Goal: Transaction & Acquisition: Download file/media

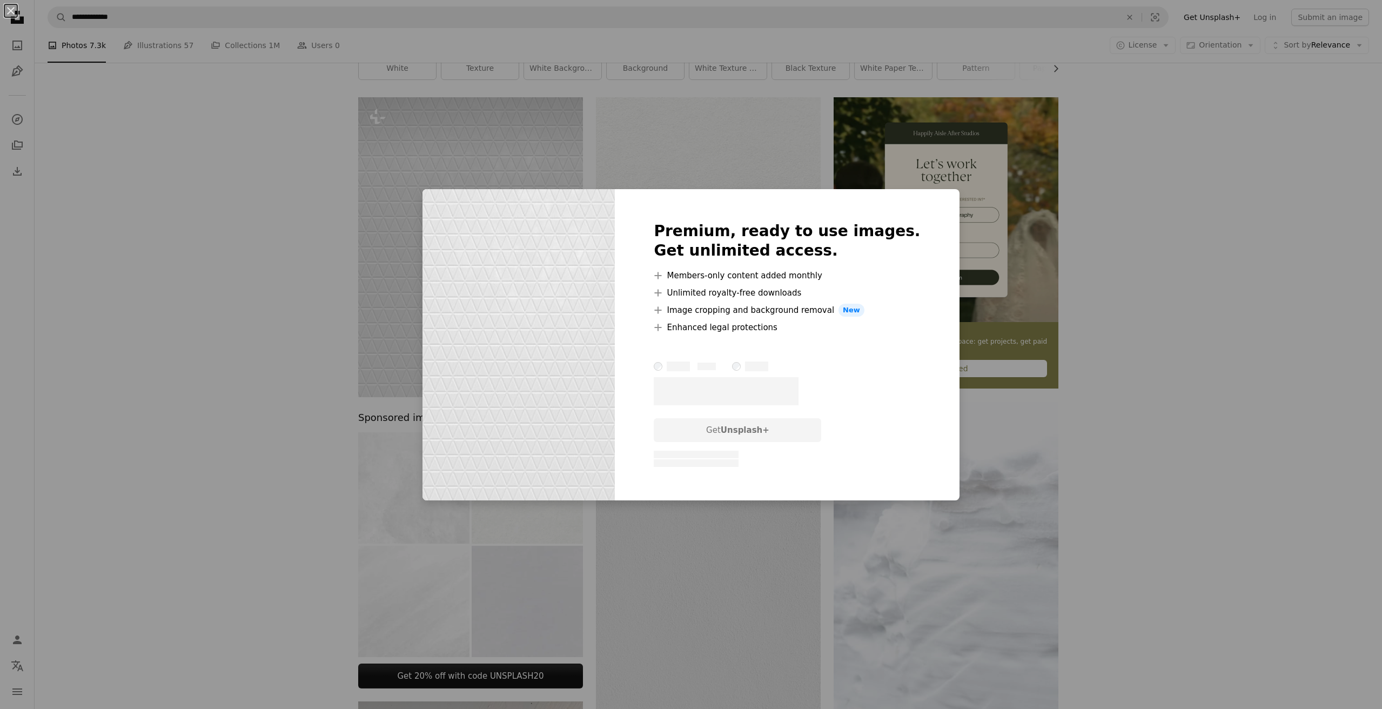
scroll to position [51, 0]
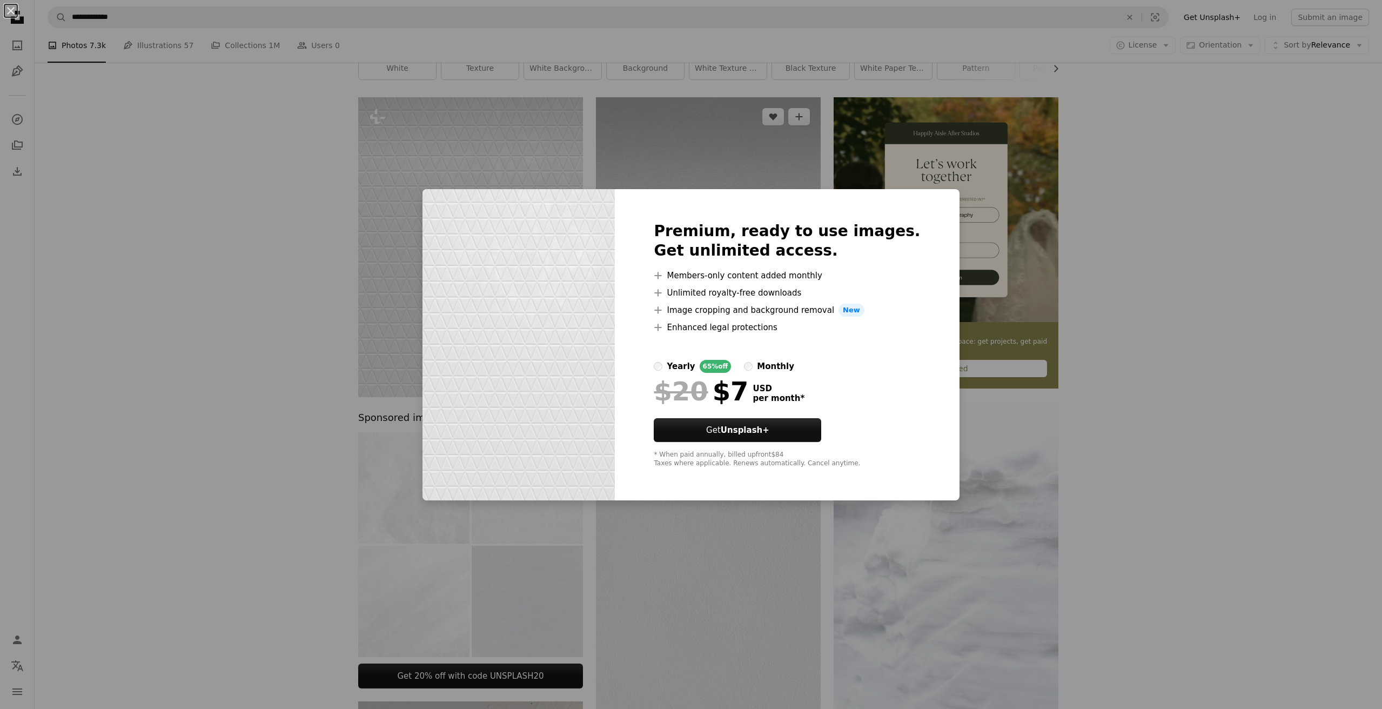
drag, startPoint x: 1146, startPoint y: 243, endPoint x: 635, endPoint y: 317, distance: 516.9
click at [1146, 243] on div "An X shape Premium, ready to use images. Get unlimited access. A plus sign Memb…" at bounding box center [691, 354] width 1382 height 709
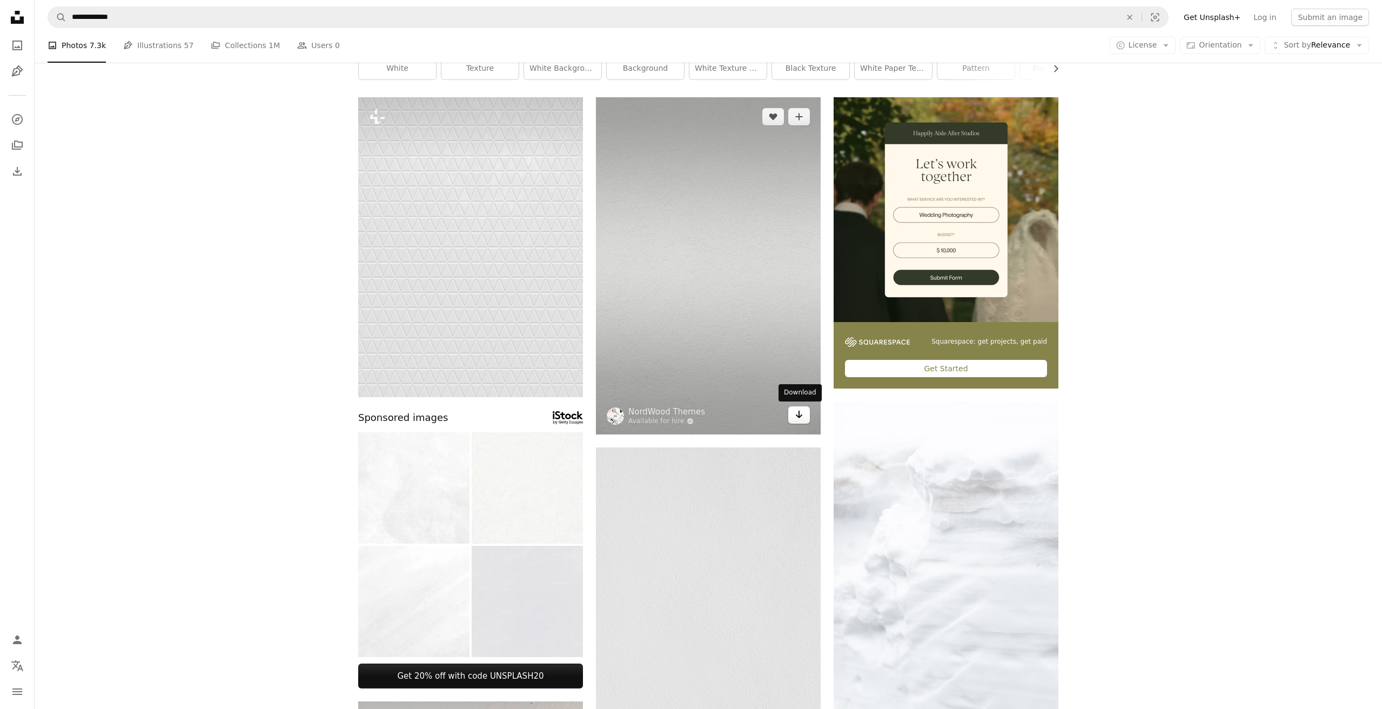
click at [799, 414] on icon "Download" at bounding box center [799, 415] width 7 height 8
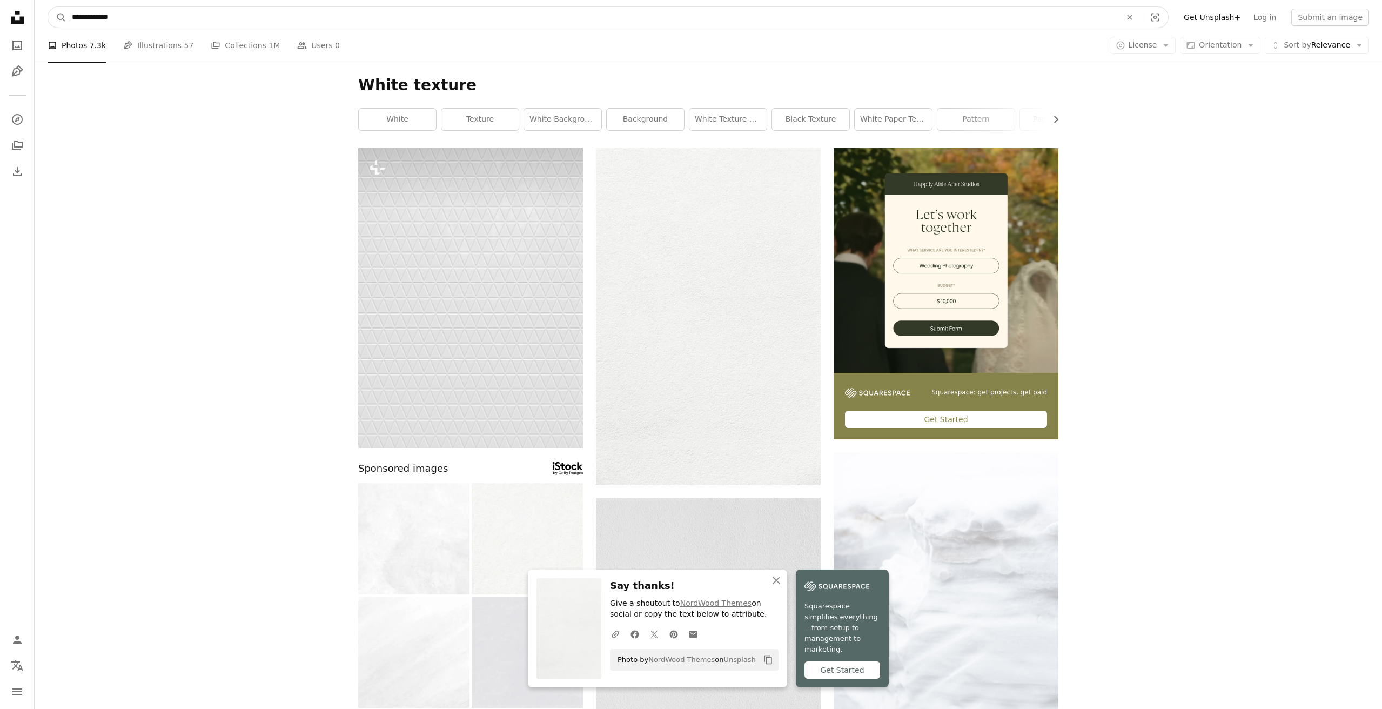
click at [82, 18] on input "**********" at bounding box center [591, 17] width 1051 height 21
type input "**********"
click at [57, 17] on button "A magnifying glass" at bounding box center [57, 17] width 18 height 21
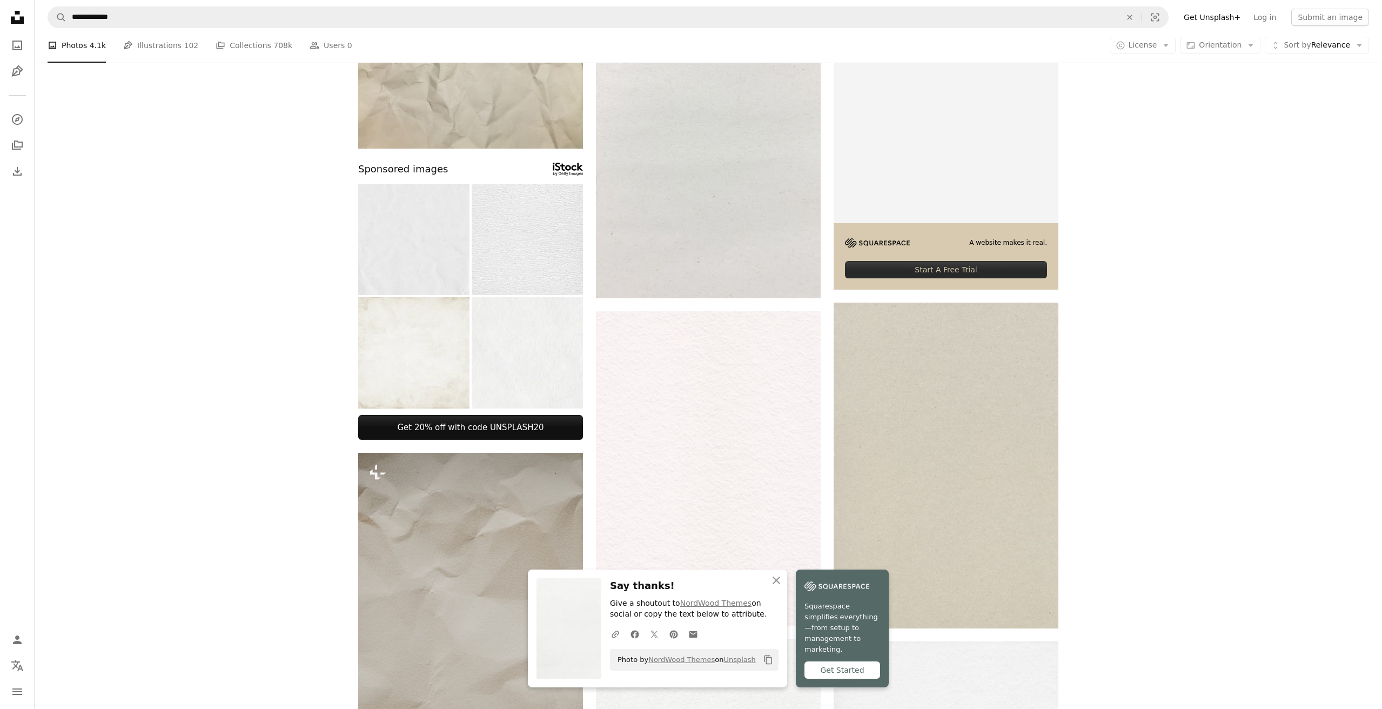
scroll to position [63, 0]
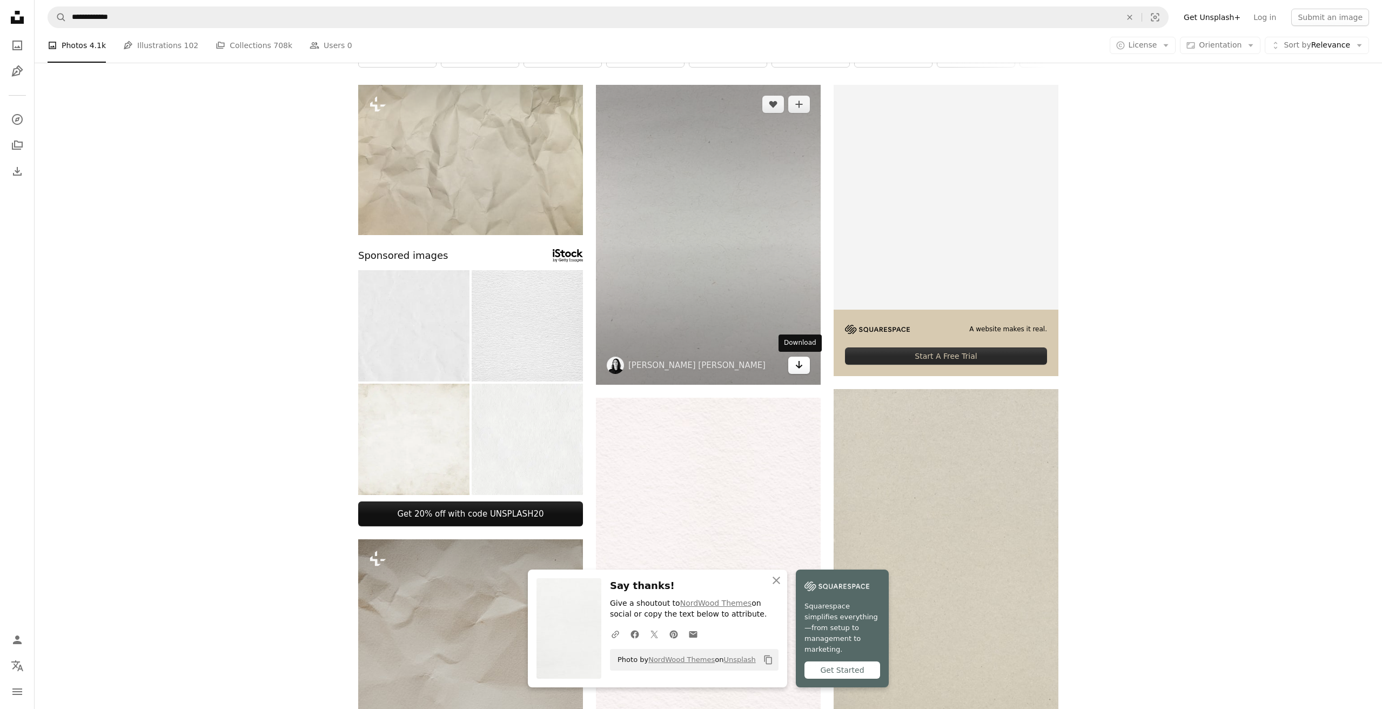
click at [795, 364] on icon "Arrow pointing down" at bounding box center [799, 364] width 9 height 13
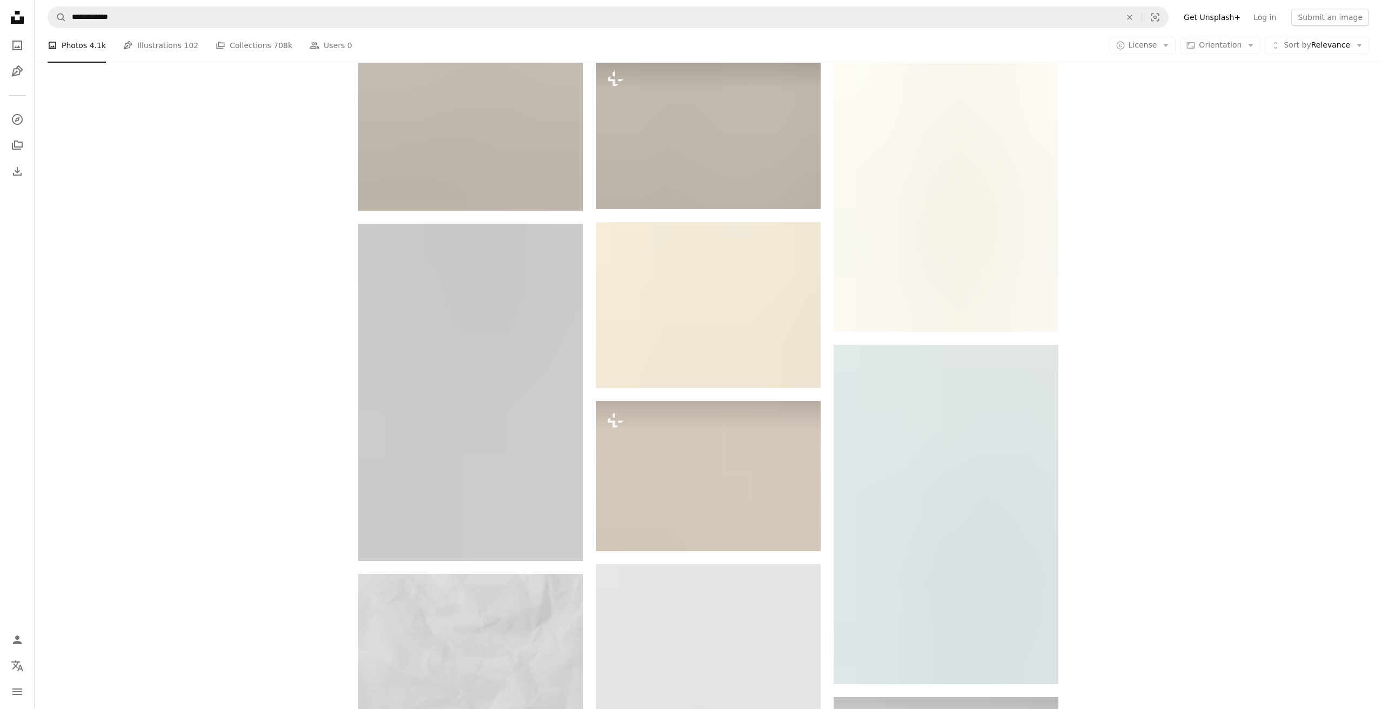
scroll to position [998, 0]
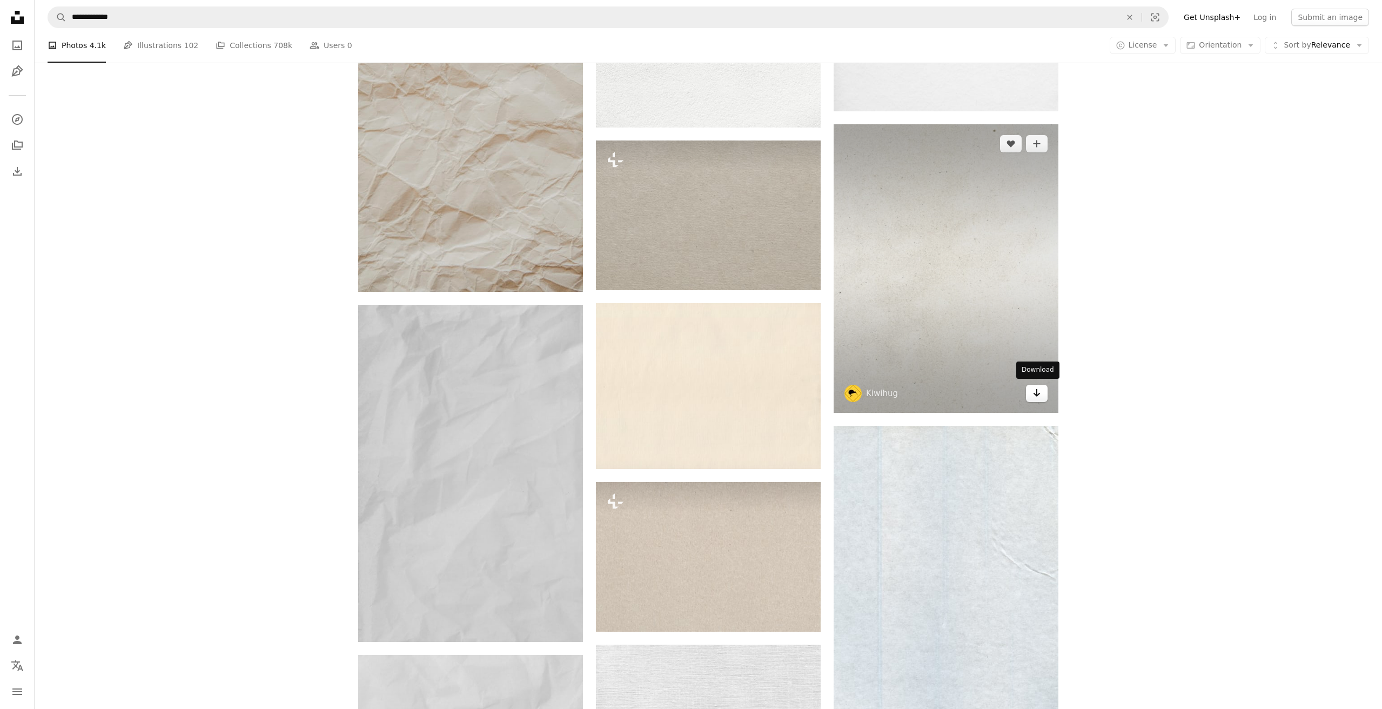
click at [1041, 394] on link "Arrow pointing down" at bounding box center [1037, 393] width 22 height 17
